Goal: Information Seeking & Learning: Learn about a topic

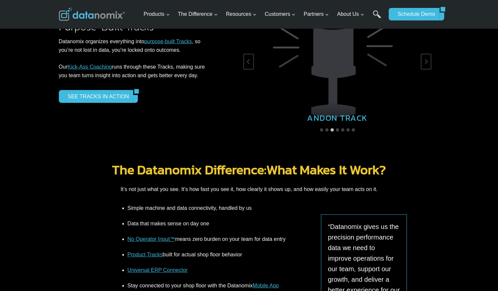
scroll to position [1102, 0]
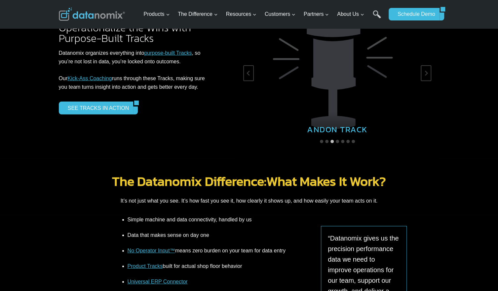
click at [113, 13] on img at bounding box center [92, 14] width 66 height 13
